Goal: Check status: Check status

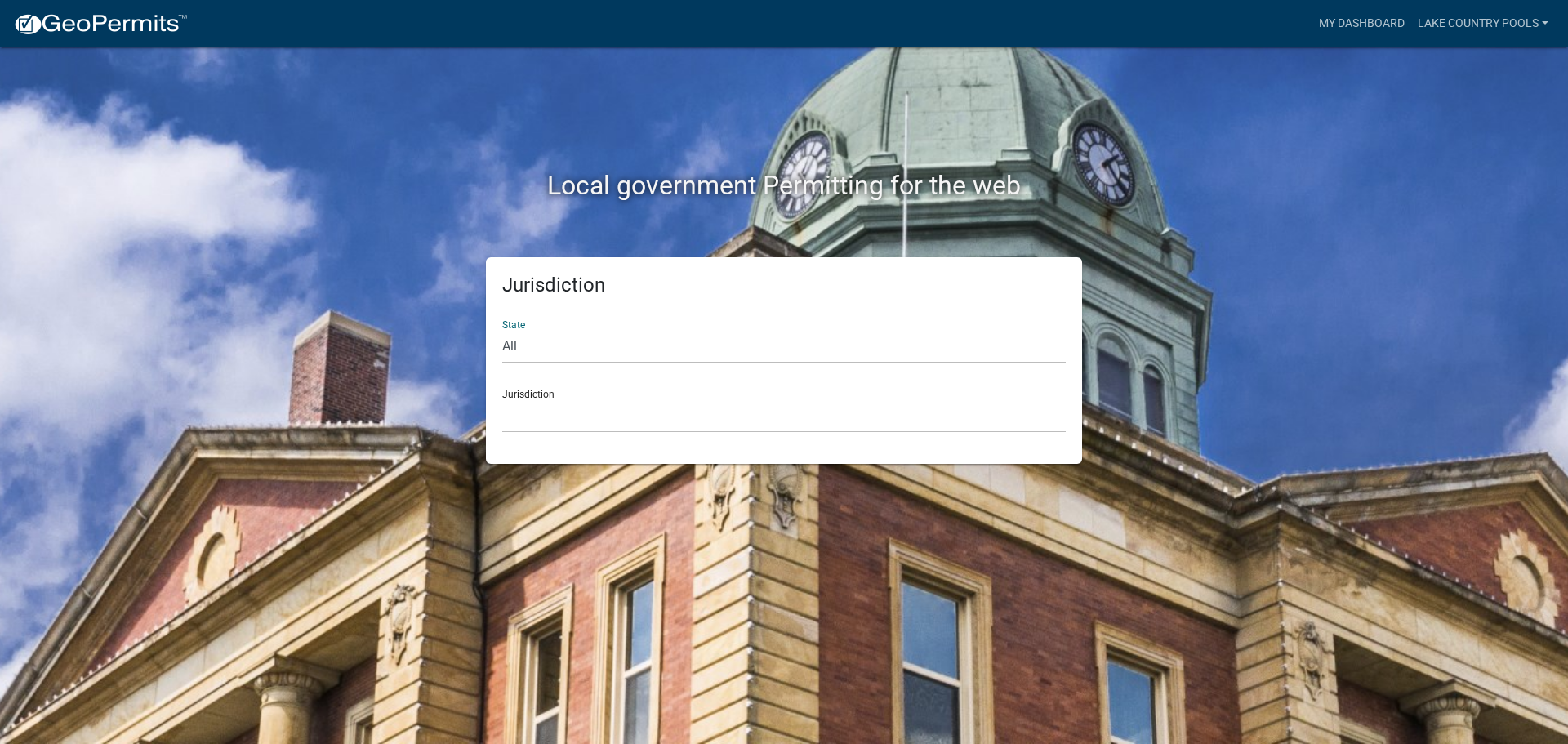
click at [630, 353] on select "All [US_STATE] [US_STATE] [US_STATE] [US_STATE] [US_STATE] [US_STATE] [US_STATE…" at bounding box center [784, 346] width 563 height 34
select select "[US_STATE]"
click at [503, 330] on select "All [US_STATE] [US_STATE] [US_STATE] [US_STATE] [US_STATE] [US_STATE] [US_STATE…" at bounding box center [784, 346] width 563 height 34
click at [549, 417] on select "[GEOGRAPHIC_DATA], [US_STATE][PERSON_NAME][GEOGRAPHIC_DATA], [US_STATE][PERSON_…" at bounding box center [784, 416] width 563 height 34
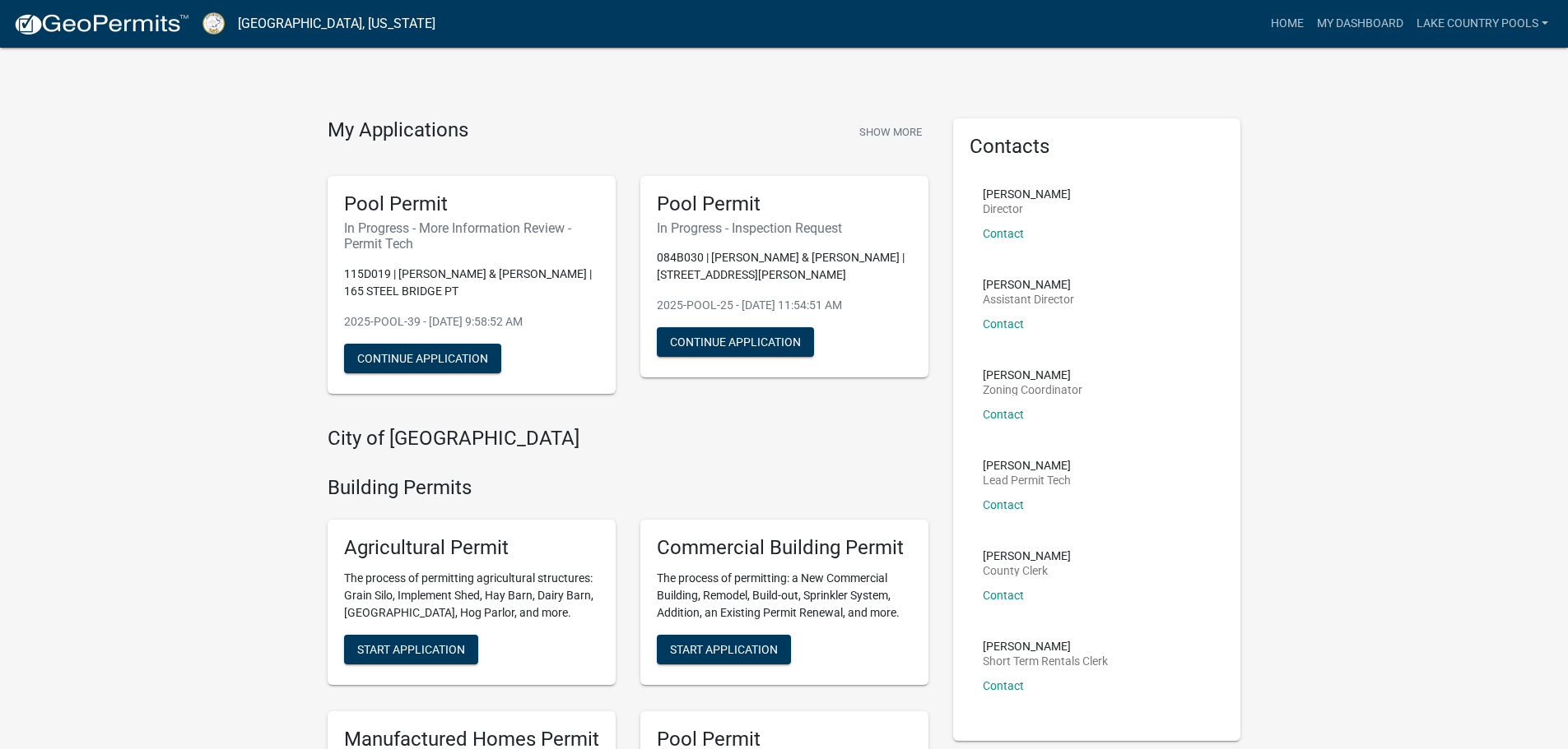
click at [874, 133] on button "Show More" at bounding box center [891, 131] width 76 height 27
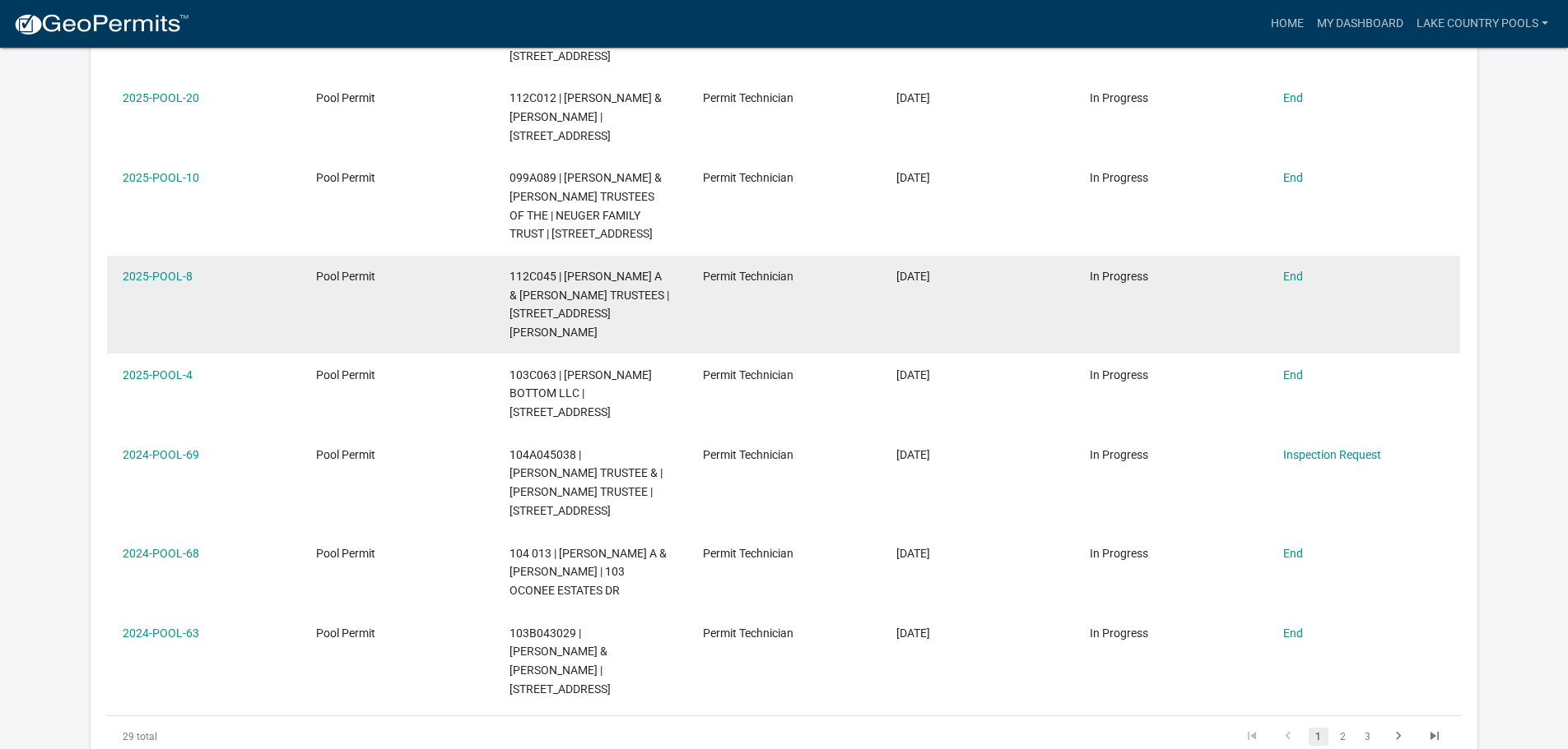
scroll to position [629, 0]
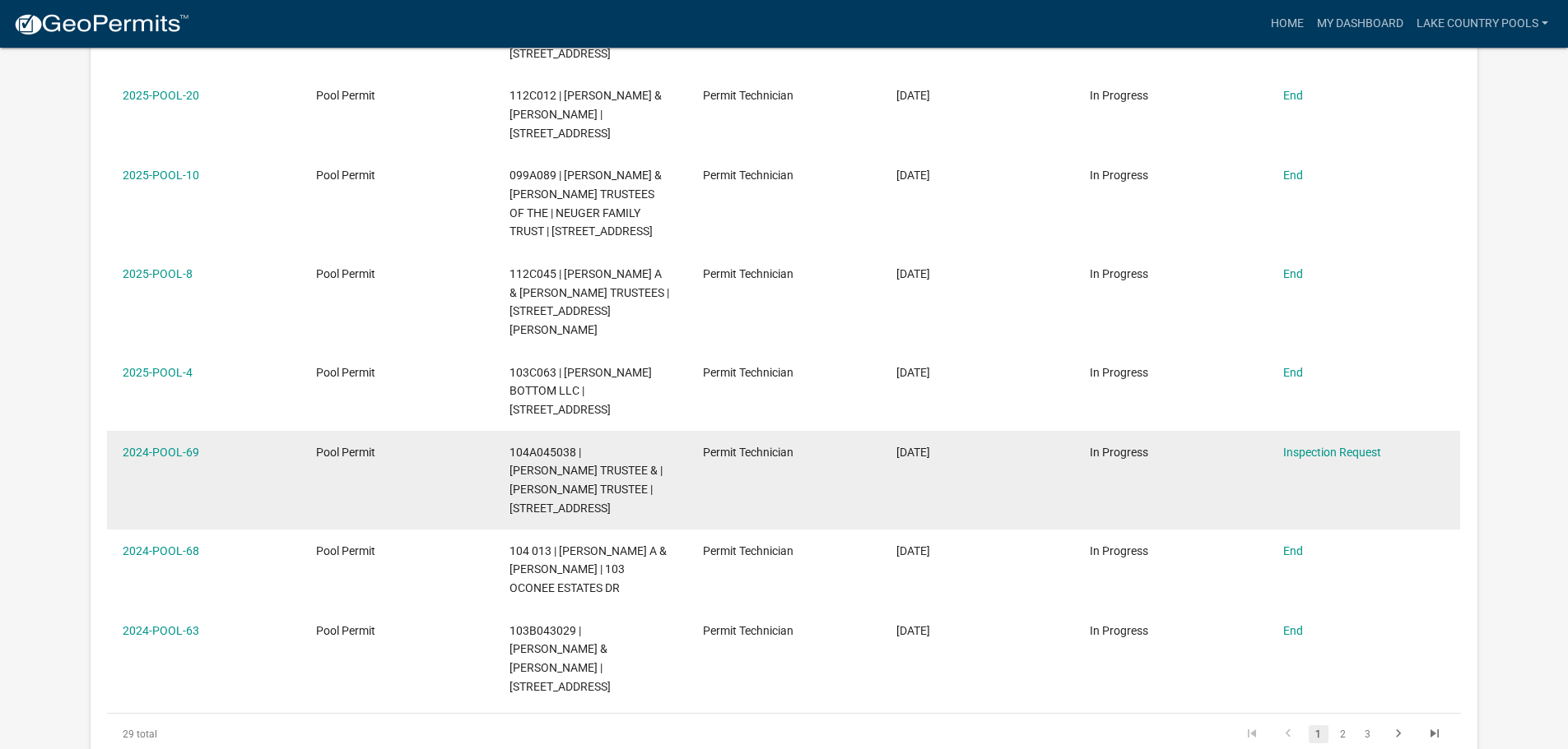
click at [178, 443] on div "2024-POOL-69" at bounding box center [202, 453] width 161 height 19
click at [176, 446] on link "2024-POOL-69" at bounding box center [160, 453] width 77 height 13
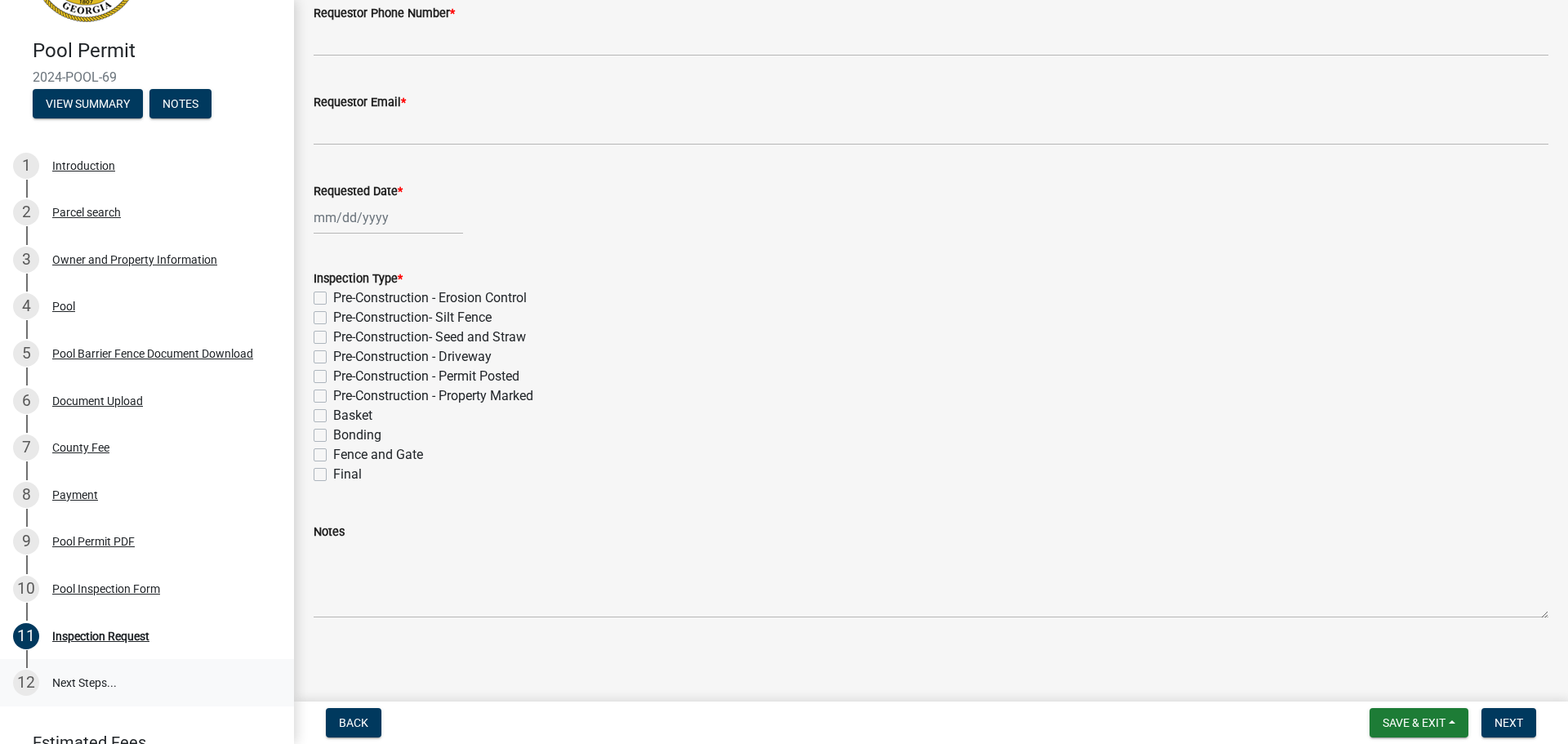
scroll to position [216, 0]
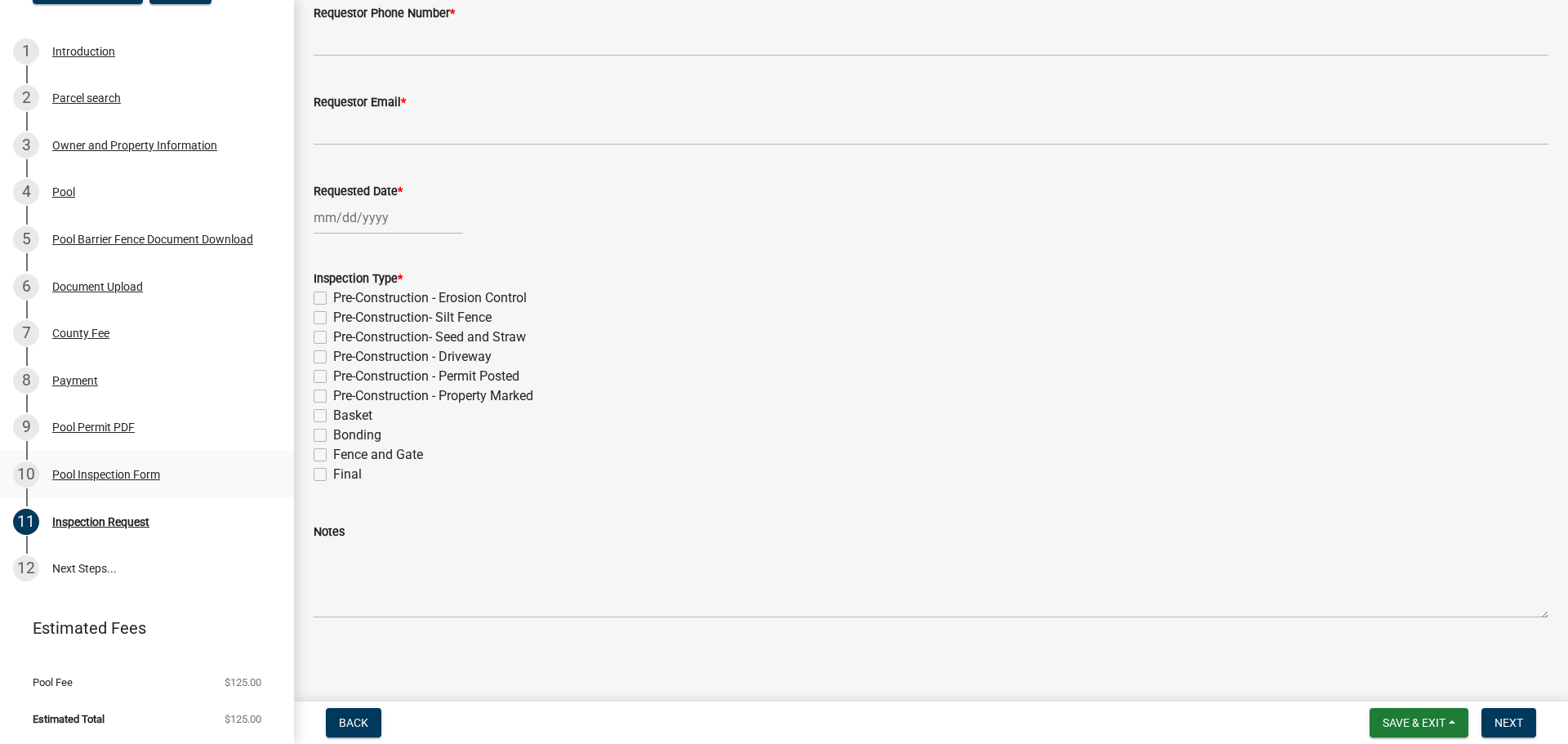
click at [85, 485] on div "10 Pool Inspection Form" at bounding box center [140, 475] width 255 height 26
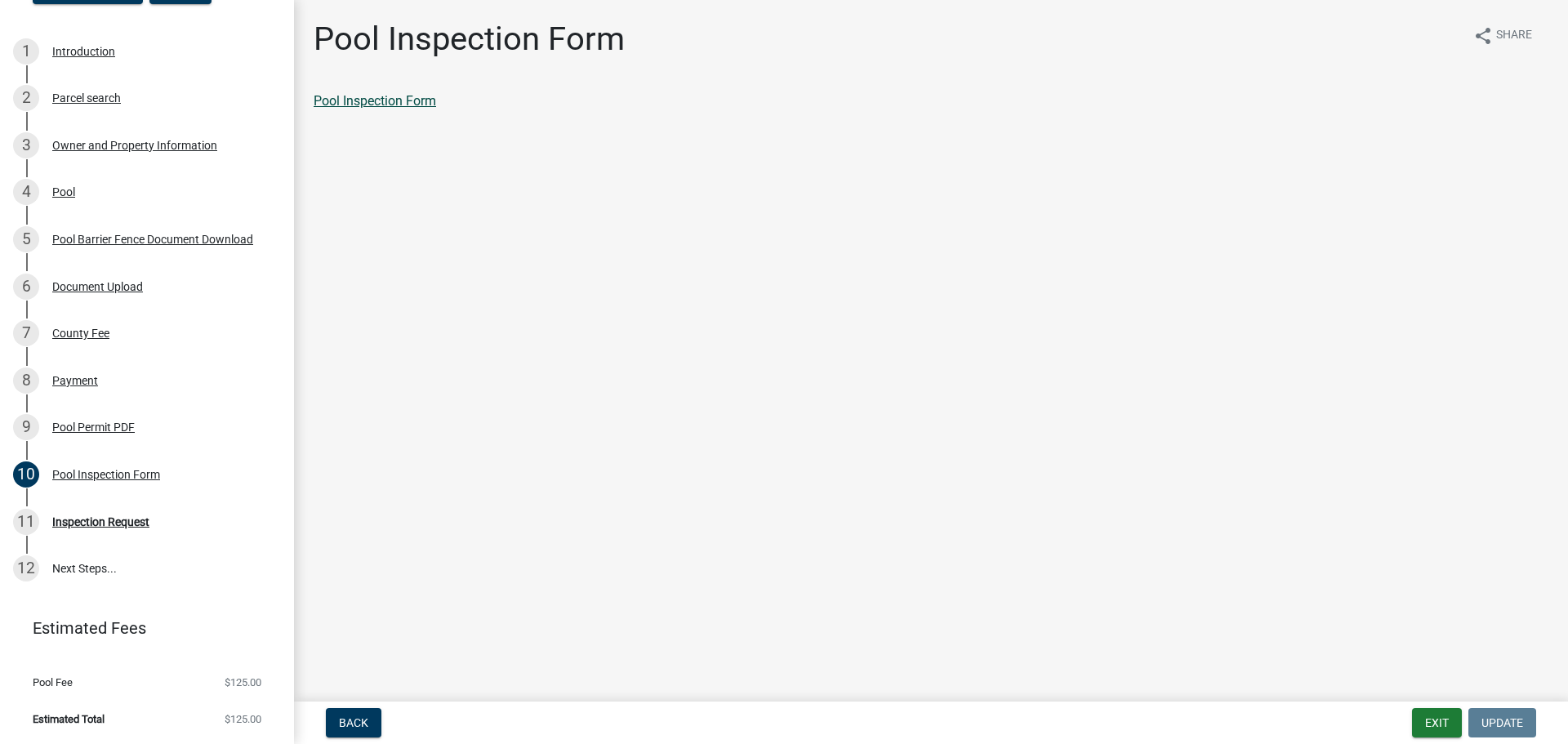
click at [370, 97] on link "Pool Inspection Form" at bounding box center [374, 101] width 122 height 16
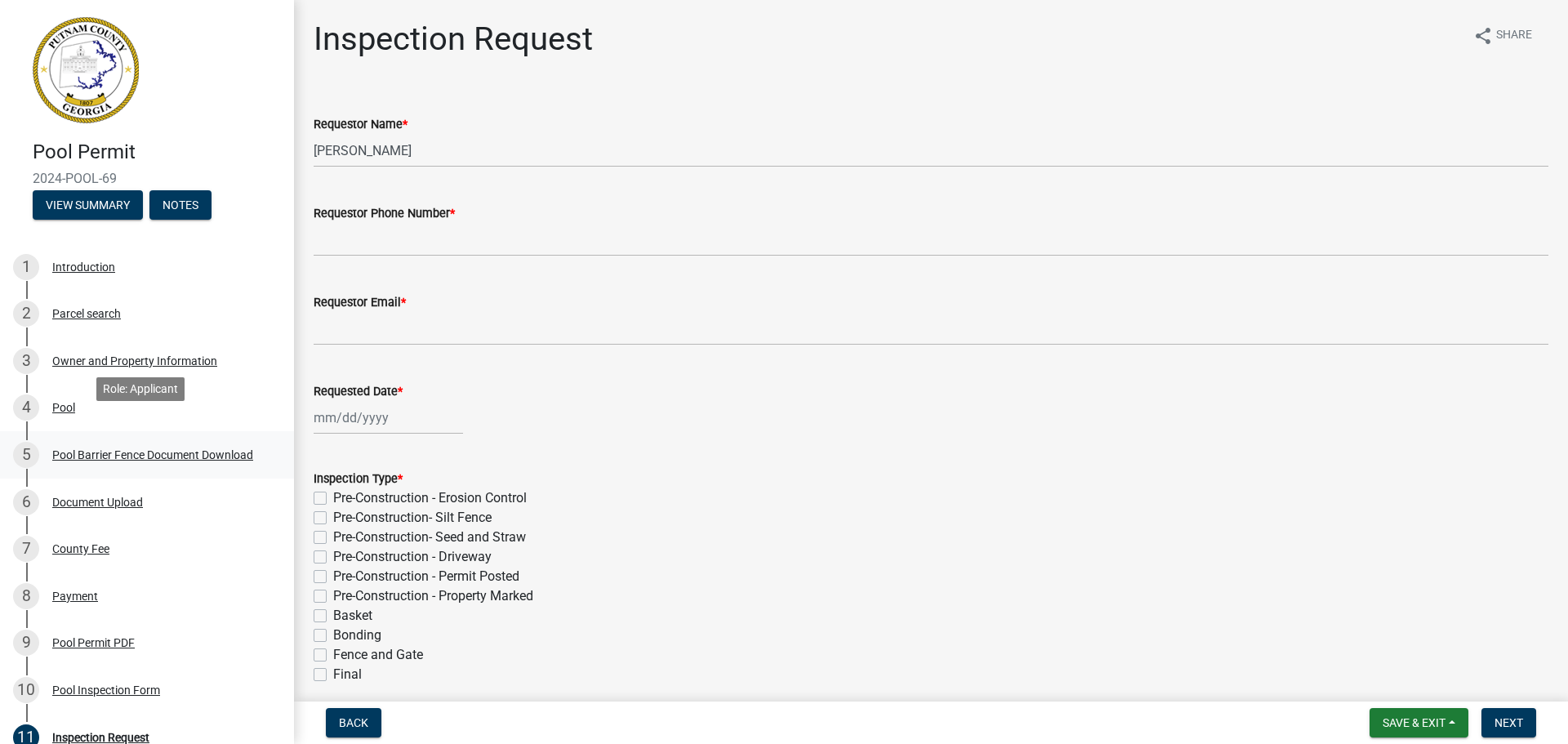
scroll to position [216, 0]
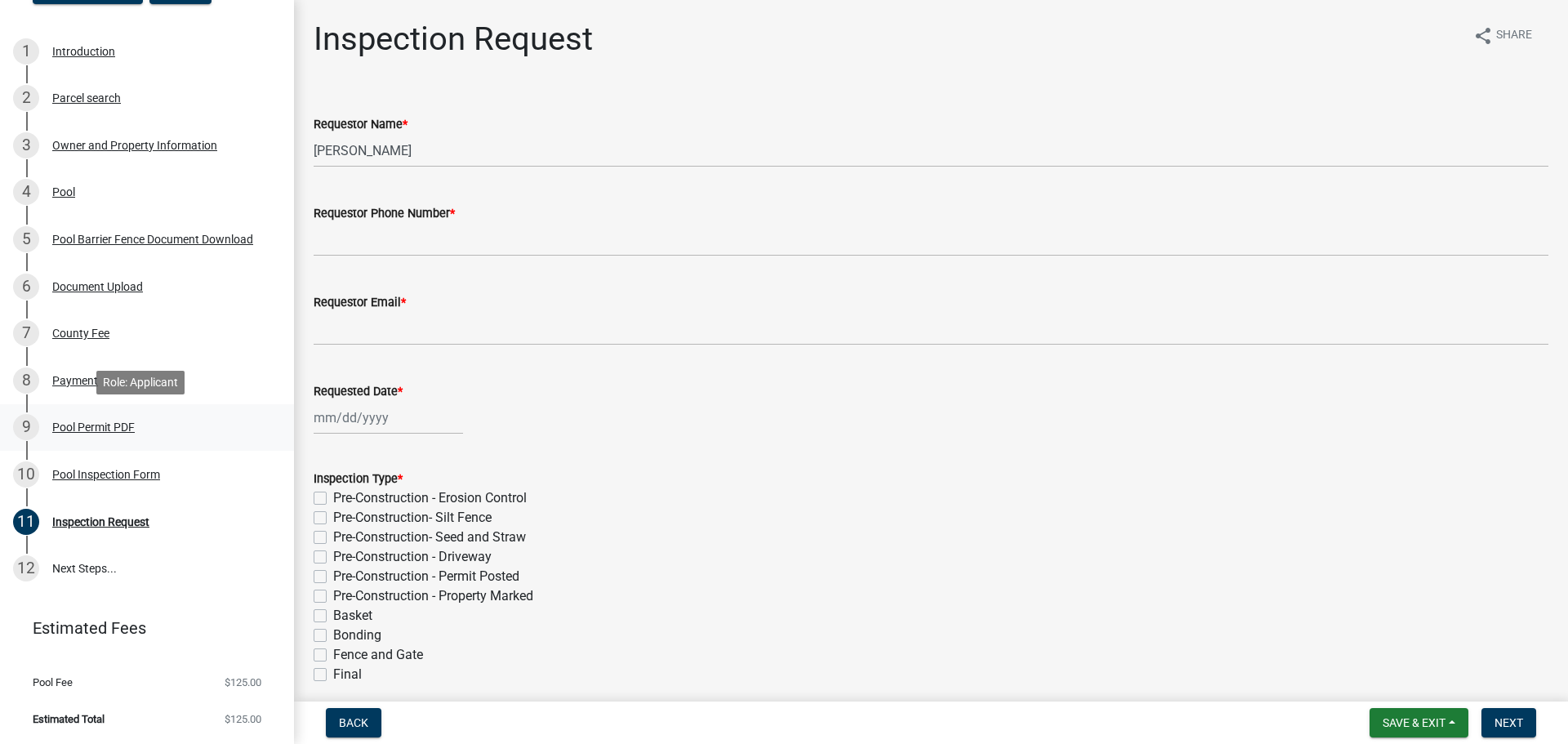
click at [104, 426] on div "Pool Permit PDF" at bounding box center [93, 427] width 83 height 11
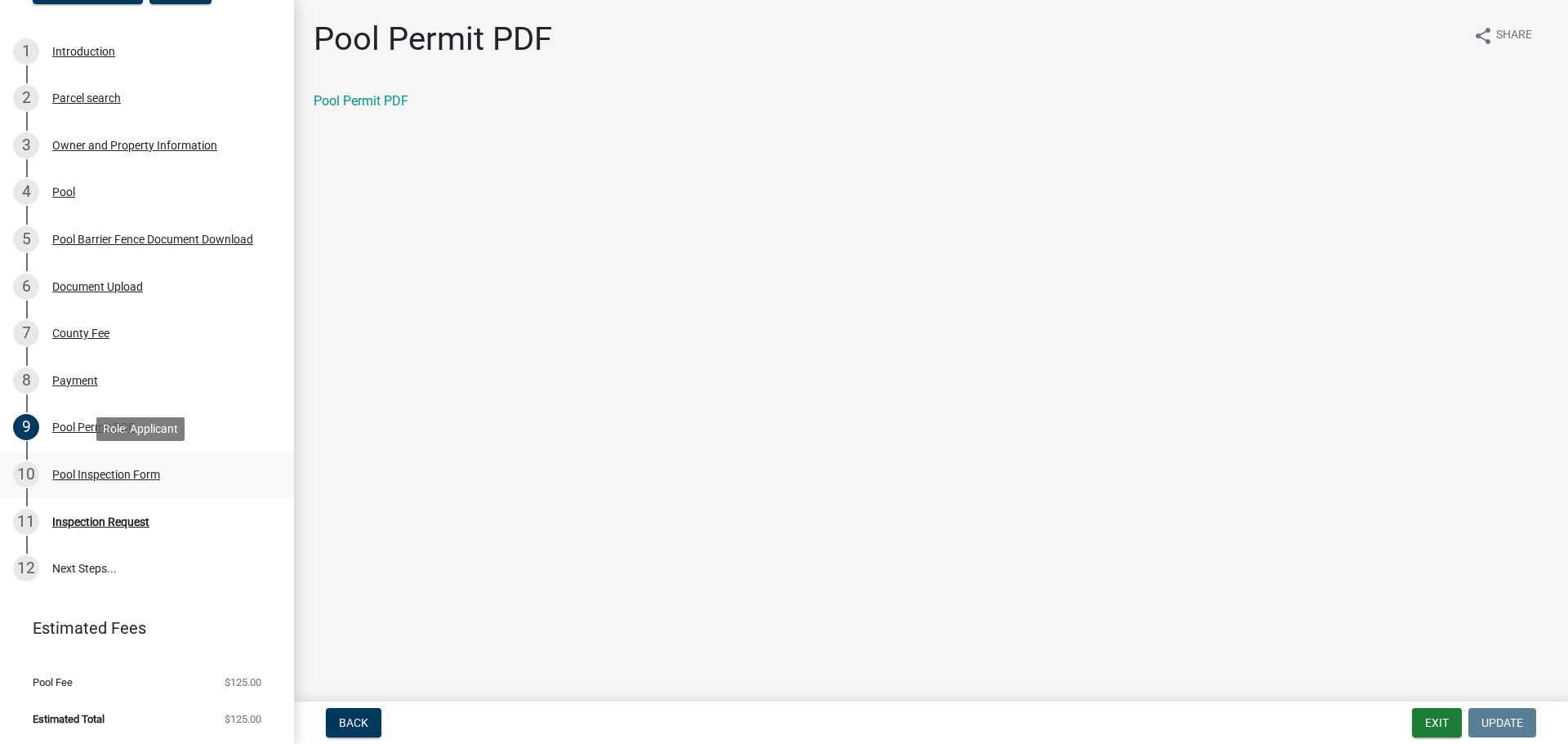
click at [131, 477] on div "Pool Inspection Form" at bounding box center [106, 475] width 107 height 11
click at [400, 98] on link "Pool Inspection Form" at bounding box center [374, 101] width 122 height 16
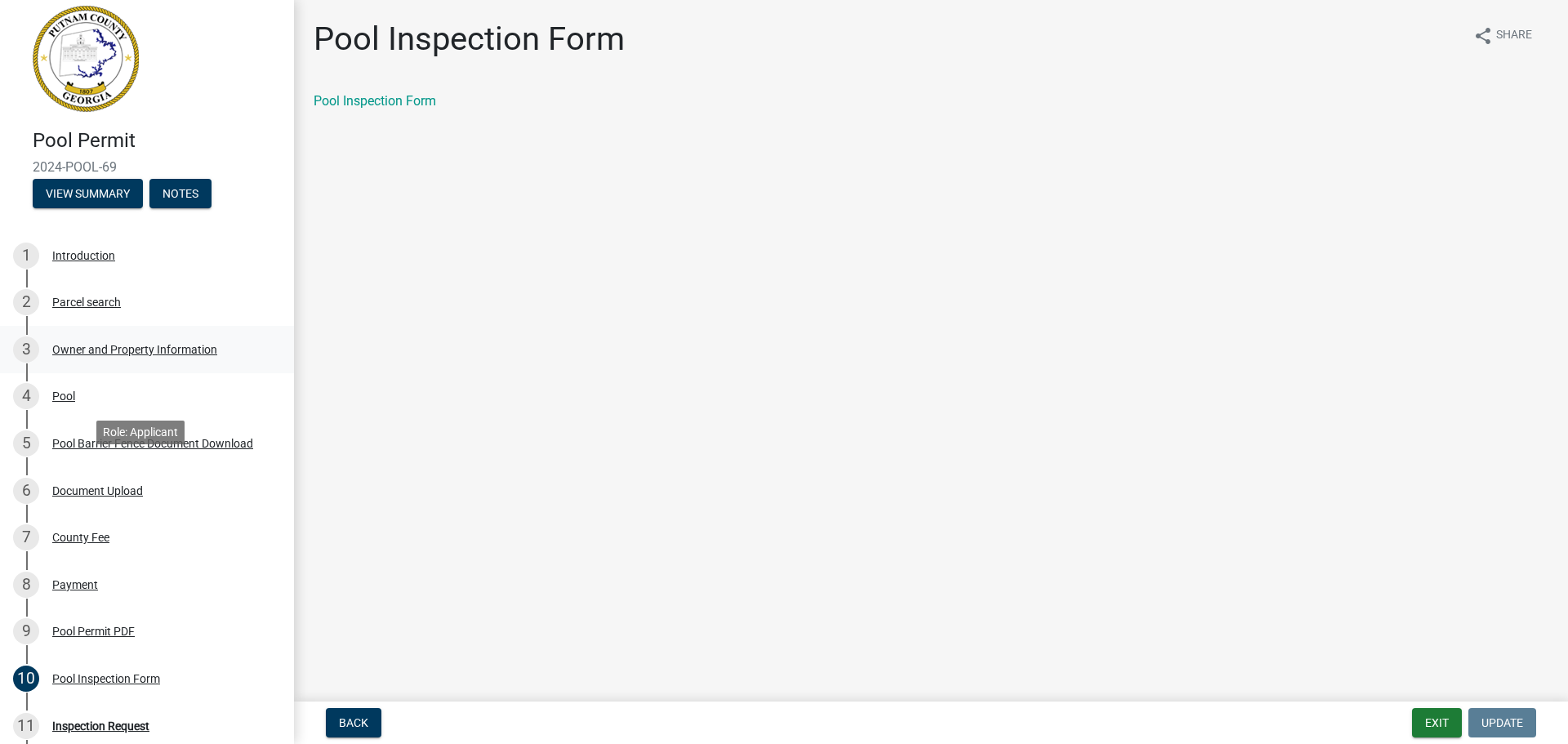
scroll to position [0, 0]
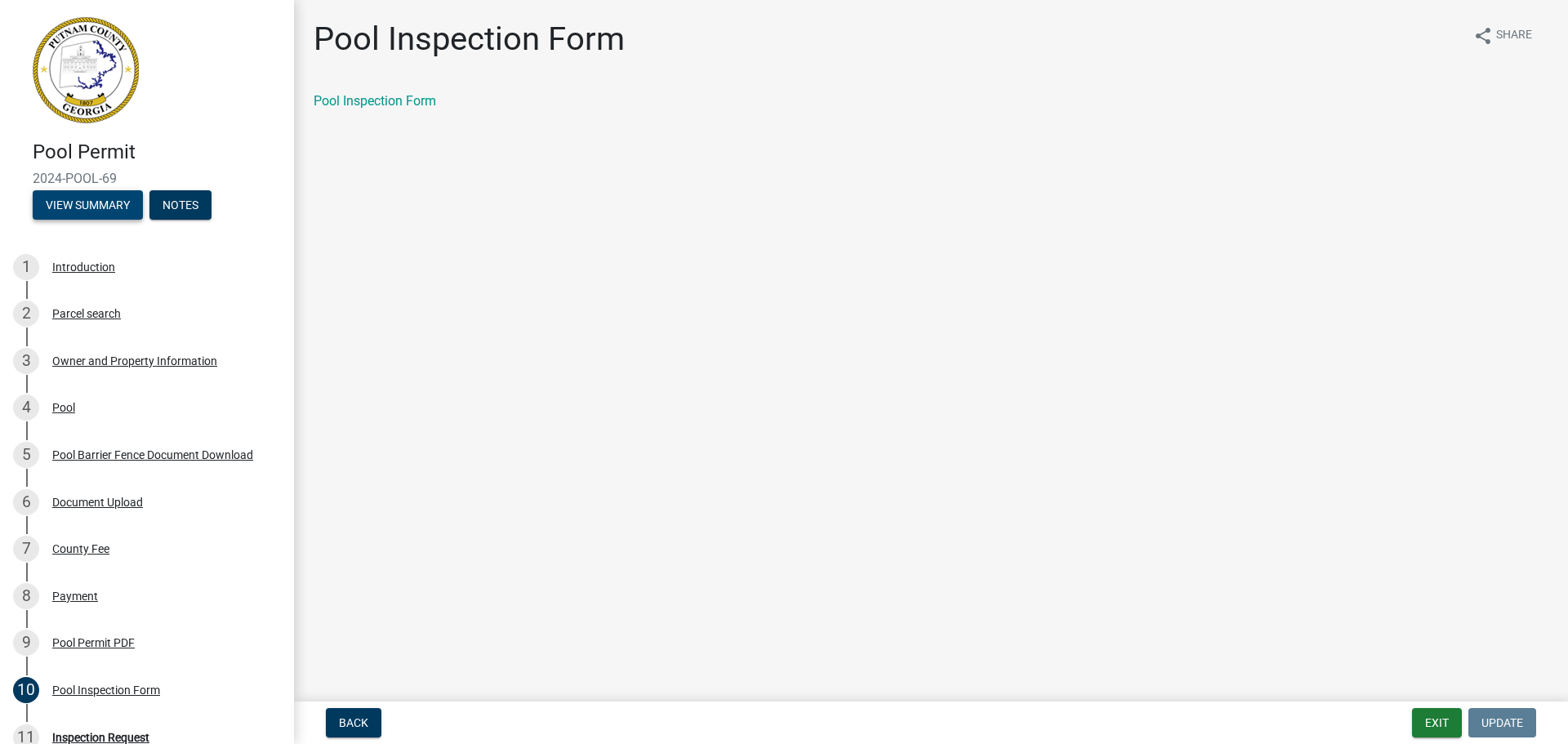
click at [61, 210] on button "View Summary" at bounding box center [88, 205] width 110 height 30
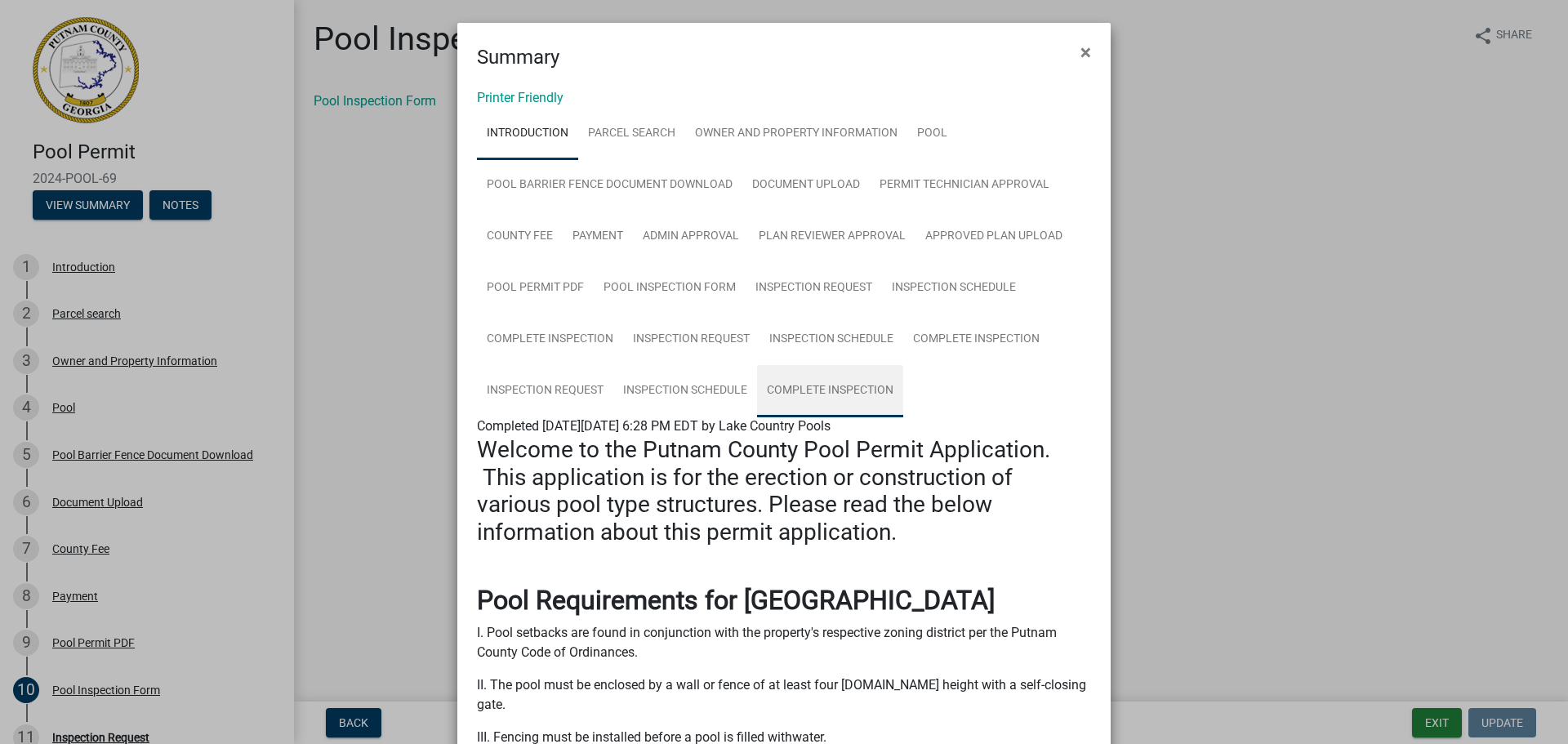
click at [834, 388] on link "Complete Inspection" at bounding box center [830, 391] width 146 height 52
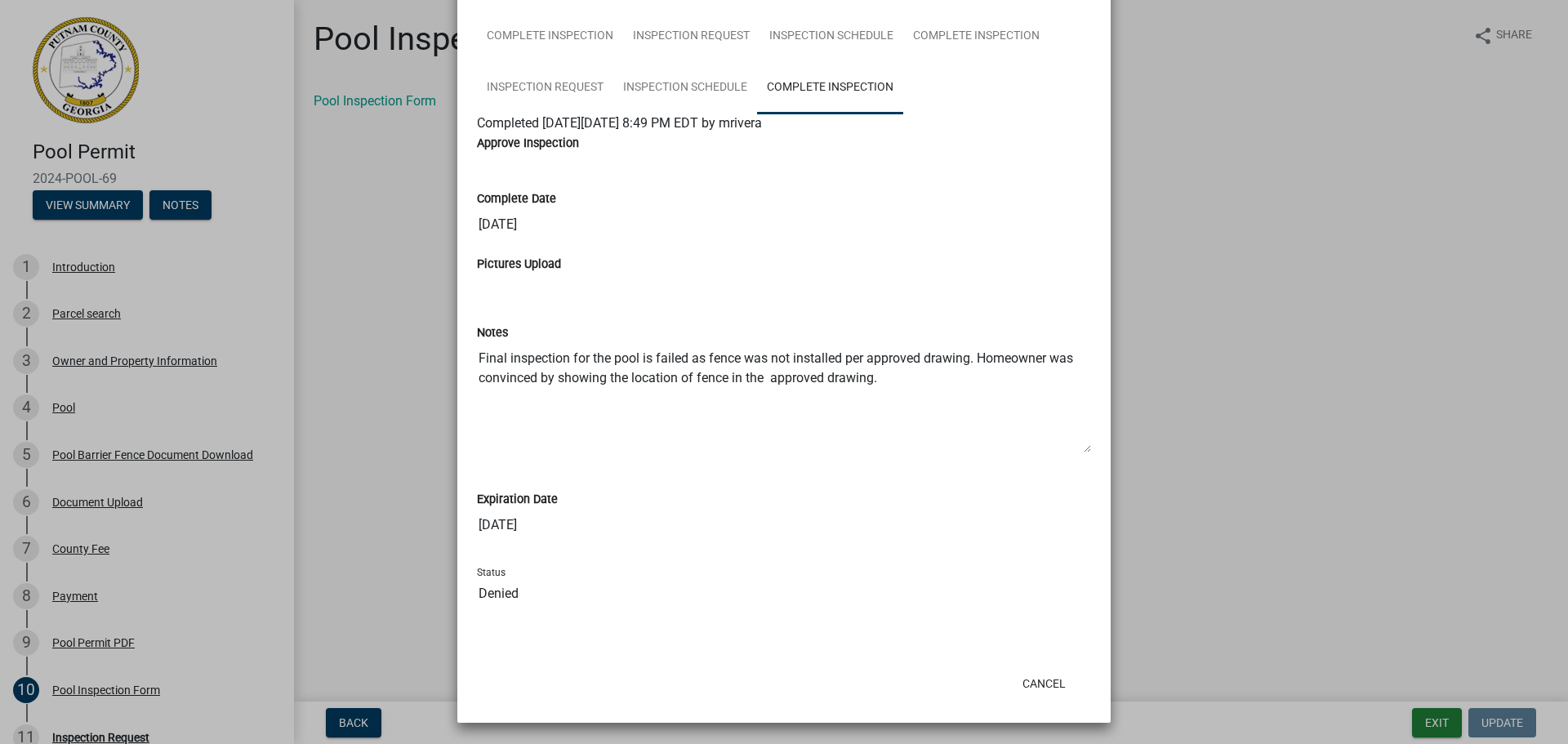
scroll to position [305, 0]
